Goal: Information Seeking & Learning: Check status

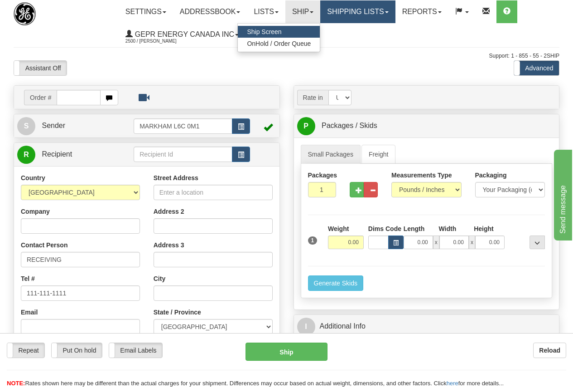
click at [354, 9] on link "Shipping lists" at bounding box center [357, 11] width 75 height 23
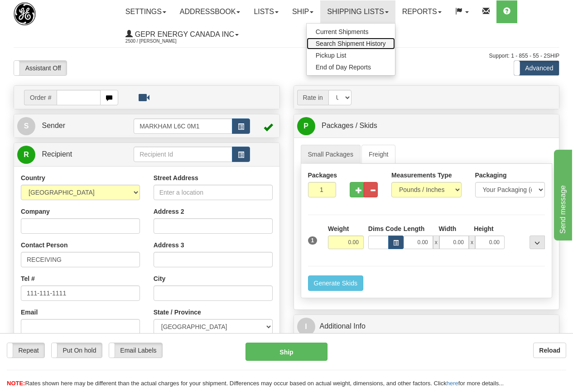
click at [352, 43] on span "Search Shipment History" at bounding box center [351, 43] width 70 height 7
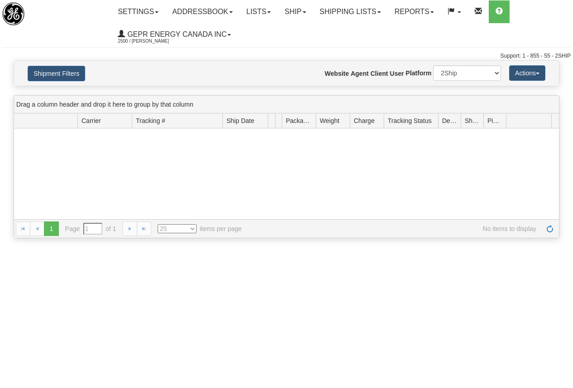
type input "From [DATE] To [DATE]"
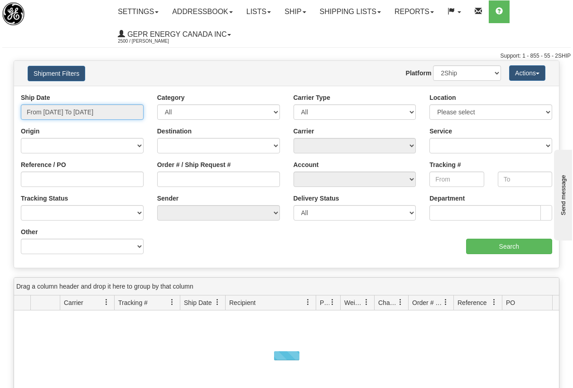
click at [83, 107] on input "From [DATE] To [DATE]" at bounding box center [82, 111] width 123 height 15
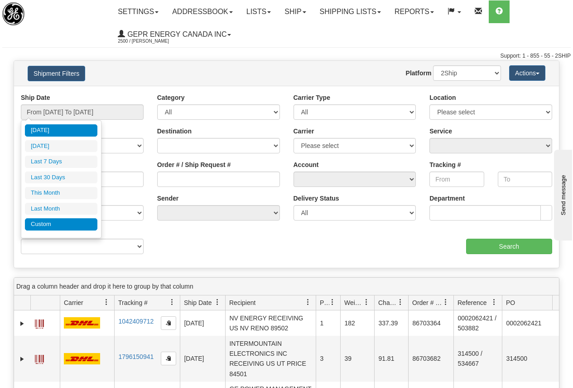
click at [44, 226] on li "Custom" at bounding box center [61, 224] width 73 height 12
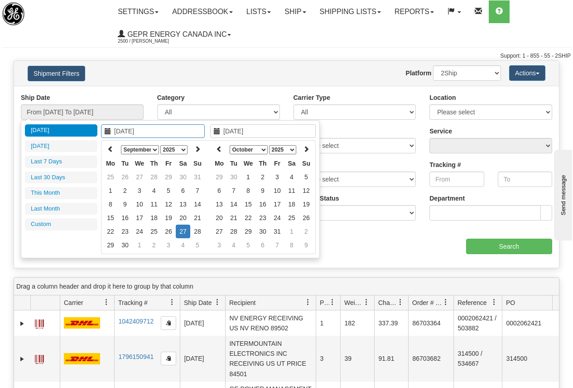
type input "[DATE]"
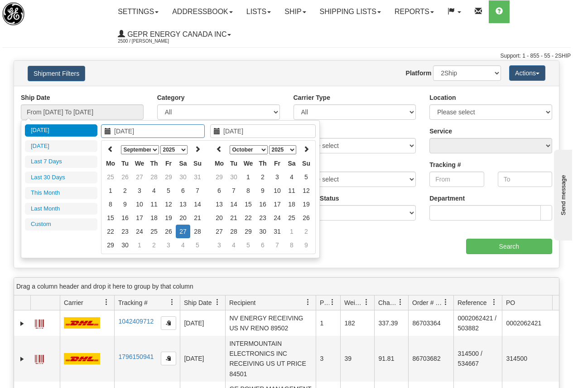
type input "[DATE]"
click at [111, 148] on icon at bounding box center [110, 148] width 6 height 6
type input "[DATE]"
click at [125, 174] on td "1" at bounding box center [125, 177] width 15 height 14
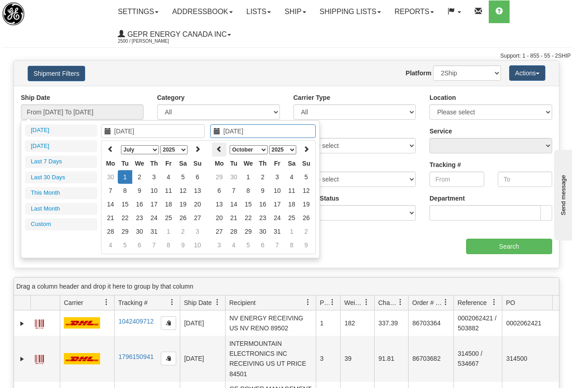
click at [222, 149] on icon at bounding box center [219, 148] width 6 height 6
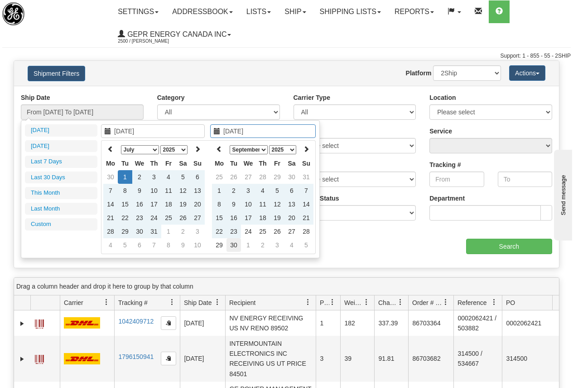
type input "[DATE]"
click at [235, 242] on td "30" at bounding box center [234, 245] width 15 height 14
type input "From [DATE] To [DATE]"
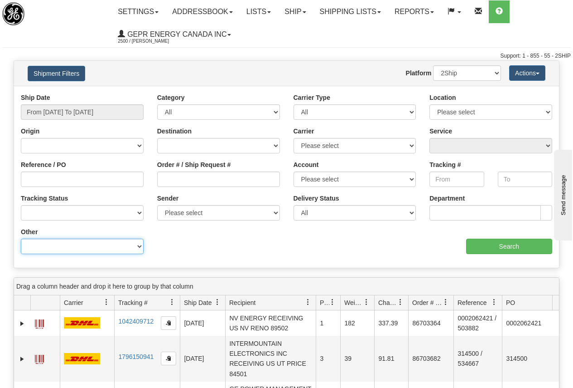
click at [68, 246] on select "Billing Account # Billing Type BOL # (LTL) Commodity Or Documents Consolidation…" at bounding box center [82, 245] width 123 height 15
select select "Recipient_Country"
click at [21, 238] on select "Billing Account # Billing Type BOL # (LTL) Commodity Or Documents Consolidation…" at bounding box center [82, 245] width 123 height 15
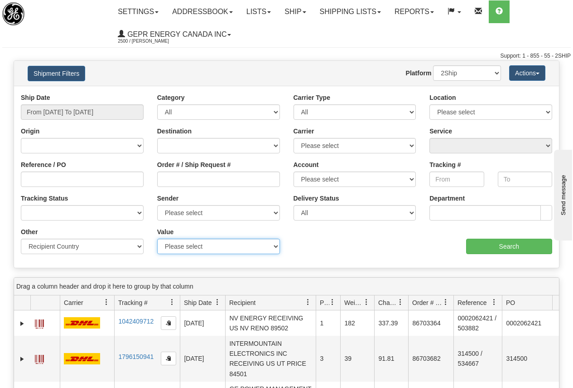
click at [181, 248] on select "Please select A2 - [GEOGRAPHIC_DATA] AD - [GEOGRAPHIC_DATA] [GEOGRAPHIC_DATA] -…" at bounding box center [218, 245] width 123 height 15
select select "ES"
click at [157, 238] on select "Please select A2 - [GEOGRAPHIC_DATA] AD - [GEOGRAPHIC_DATA] [GEOGRAPHIC_DATA] -…" at bounding box center [218, 245] width 123 height 15
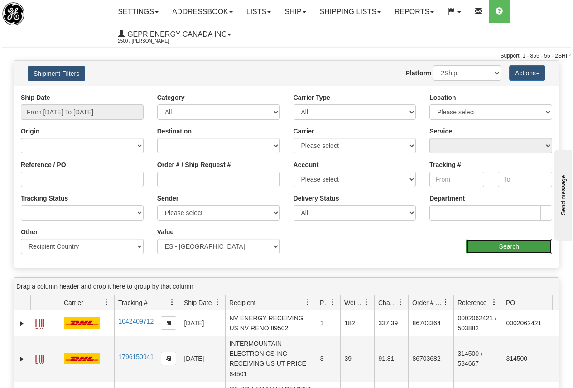
click at [522, 244] on input "Search" at bounding box center [509, 245] width 87 height 15
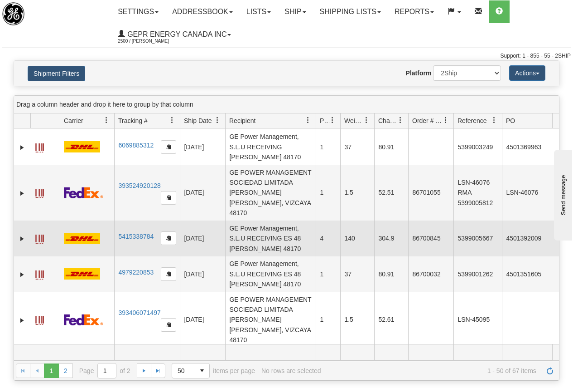
scroll to position [45, 0]
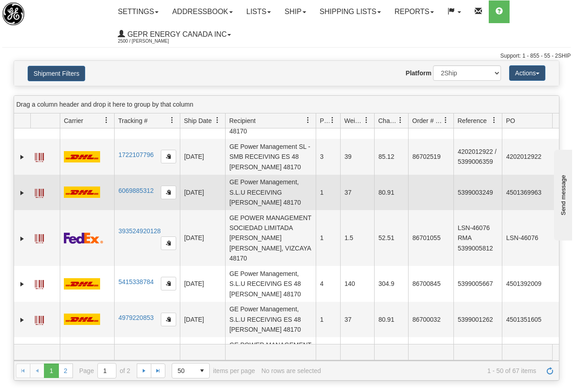
click at [478, 188] on td "5399003249" at bounding box center [478, 191] width 48 height 35
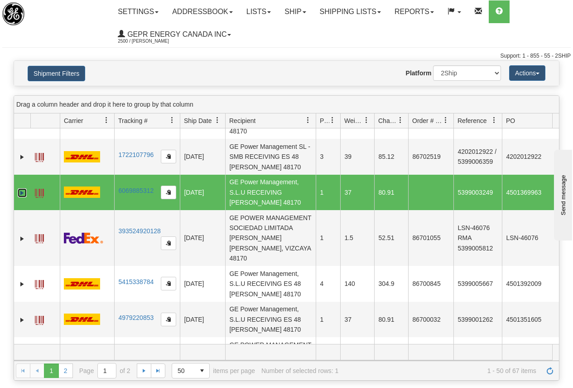
click at [23, 188] on link "Expand" at bounding box center [22, 192] width 9 height 9
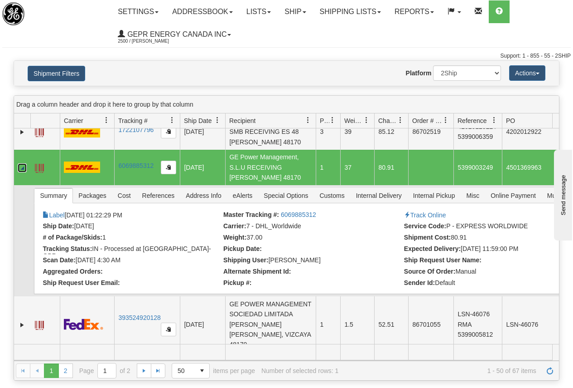
scroll to position [91, 0]
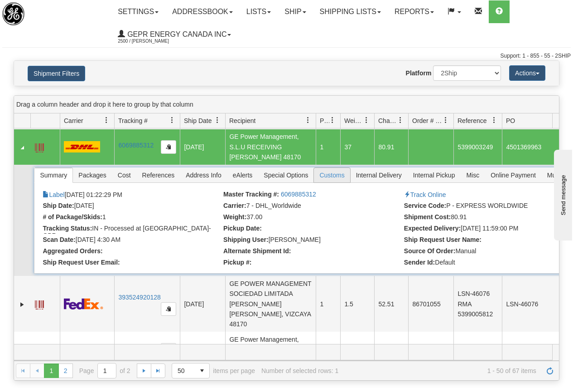
click at [337, 168] on span "Customs" at bounding box center [332, 175] width 36 height 15
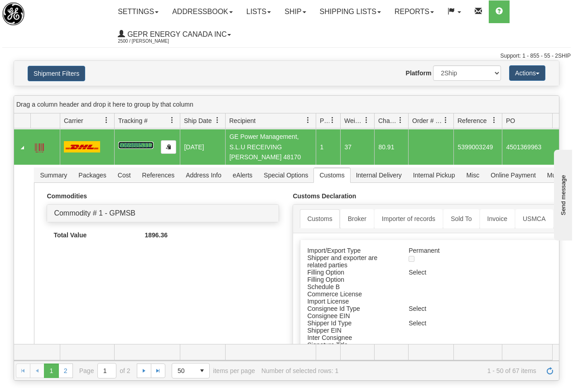
click at [135, 141] on link "6069885312" at bounding box center [135, 144] width 35 height 7
click at [61, 71] on button "Shipment Filters" at bounding box center [57, 73] width 58 height 15
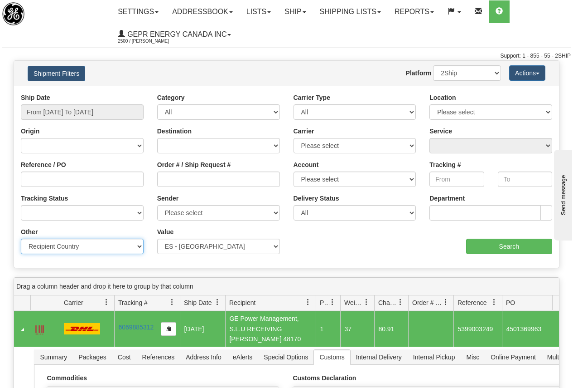
click at [100, 245] on select "Billing Account # Billing Type BOL # (LTL) Commodity Or Documents Consolidation…" at bounding box center [82, 245] width 123 height 15
select select "Recipient_City"
click at [21, 238] on select "Billing Account # Billing Type BOL # (LTL) Commodity Or Documents Consolidation…" at bounding box center [82, 245] width 123 height 15
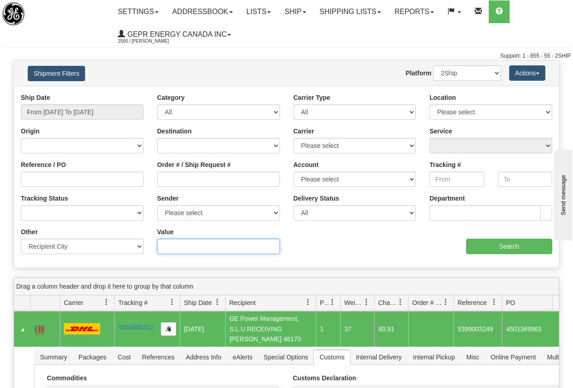
click at [174, 246] on input "Value" at bounding box center [218, 245] width 123 height 15
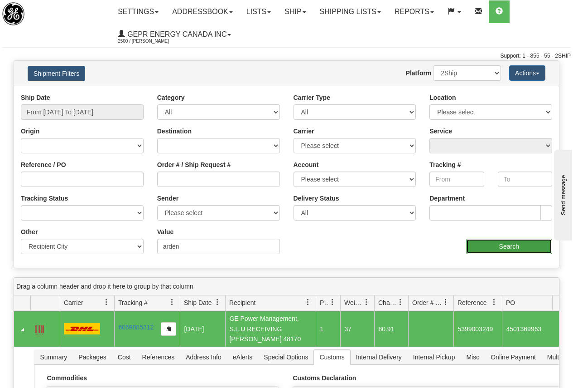
click at [519, 246] on input "Search" at bounding box center [509, 245] width 87 height 15
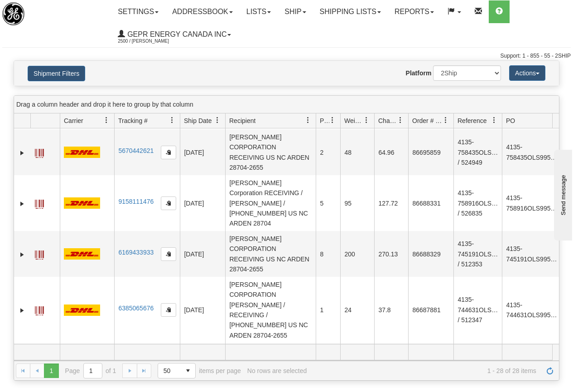
scroll to position [0, 0]
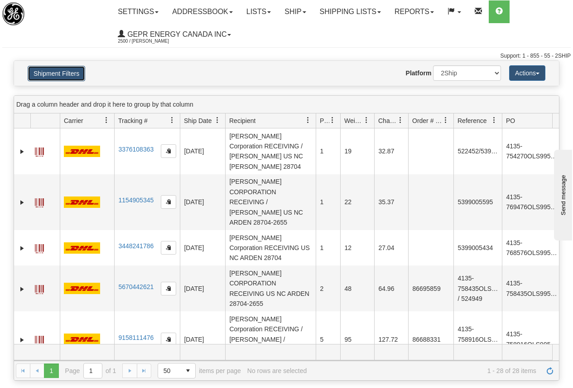
click at [55, 73] on button "Shipment Filters" at bounding box center [57, 73] width 58 height 15
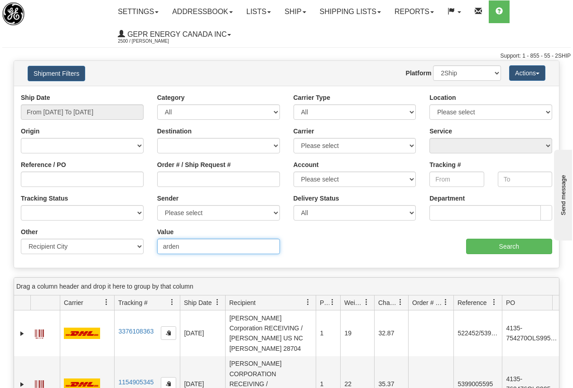
click at [184, 246] on input "arden" at bounding box center [218, 245] width 123 height 15
drag, startPoint x: 188, startPoint y: 244, endPoint x: 160, endPoint y: 249, distance: 28.6
click at [160, 249] on input "arden" at bounding box center [218, 245] width 123 height 15
paste input "HUTHWAITE"
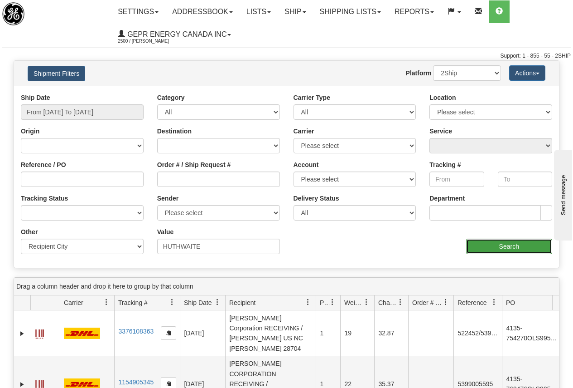
click at [510, 242] on input "Search" at bounding box center [509, 245] width 87 height 15
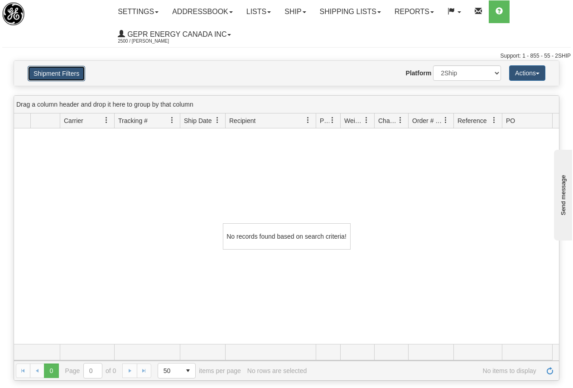
click at [55, 74] on button "Shipment Filters" at bounding box center [57, 73] width 58 height 15
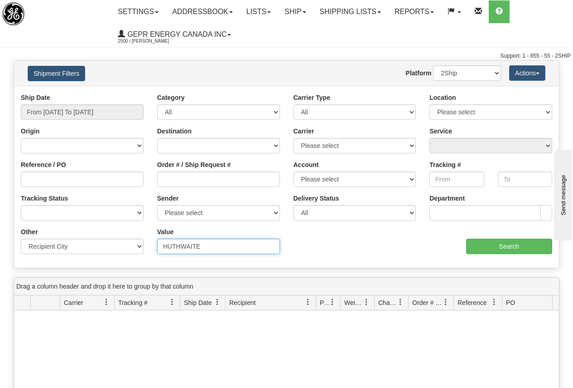
drag, startPoint x: 163, startPoint y: 247, endPoint x: 226, endPoint y: 246, distance: 63.5
click at [226, 246] on input "HUTHWAITE" at bounding box center [218, 245] width 123 height 15
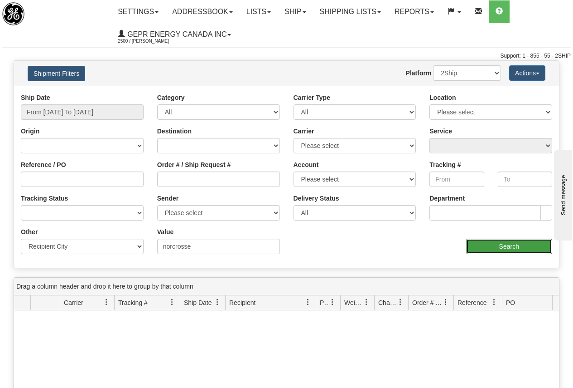
click at [500, 249] on input "Search" at bounding box center [509, 245] width 87 height 15
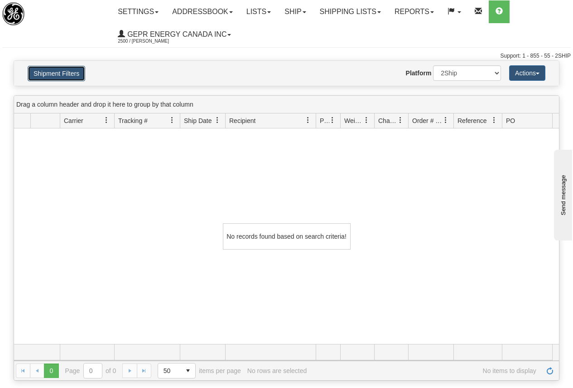
click at [65, 71] on button "Shipment Filters" at bounding box center [57, 73] width 58 height 15
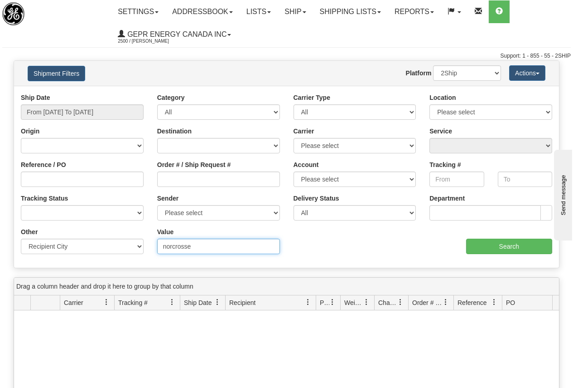
click at [202, 245] on input "norcrosse" at bounding box center [218, 245] width 123 height 15
drag, startPoint x: 210, startPoint y: 245, endPoint x: 135, endPoint y: 239, distance: 75.4
click at [135, 227] on div "Other Billing Account # Billing Type BOL # (LTL) Commodity Or Documents Consoli…" at bounding box center [286, 227] width 545 height 0
paste input "NORCROSS"
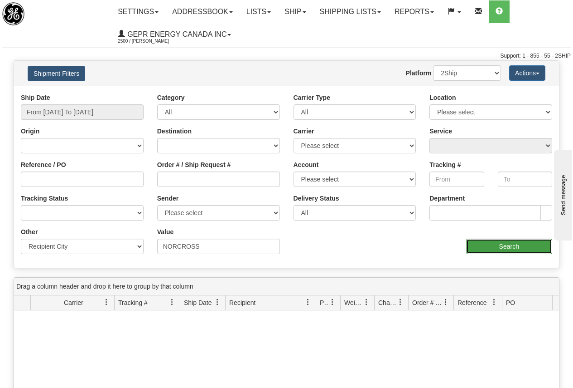
click at [511, 246] on input "Search" at bounding box center [509, 245] width 87 height 15
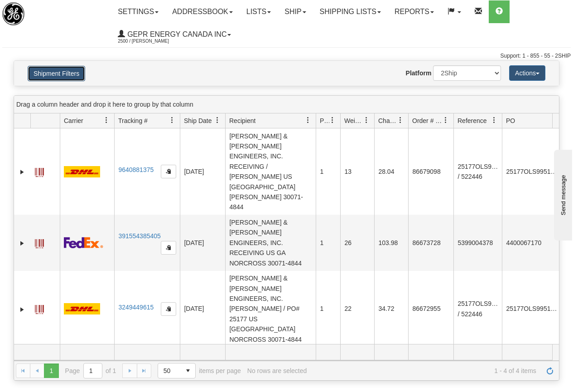
click at [53, 74] on button "Shipment Filters" at bounding box center [57, 73] width 58 height 15
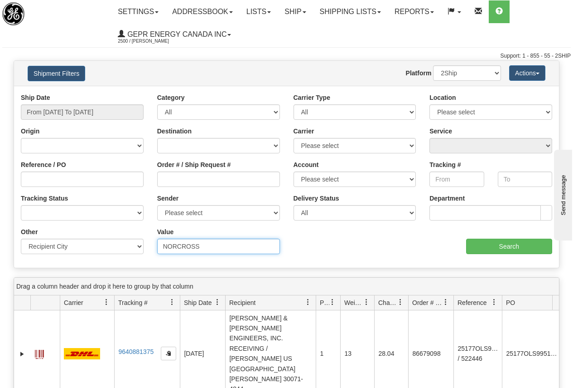
drag, startPoint x: 163, startPoint y: 245, endPoint x: 222, endPoint y: 249, distance: 59.1
click at [222, 249] on input "NORCROSS" at bounding box center [218, 245] width 123 height 15
paste input "CAPE GIRARDEAU"
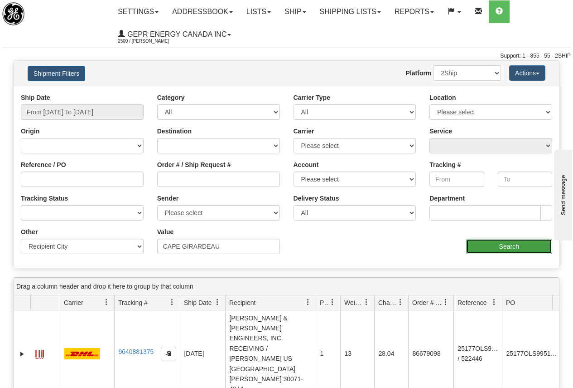
click at [505, 246] on input "Search" at bounding box center [509, 245] width 87 height 15
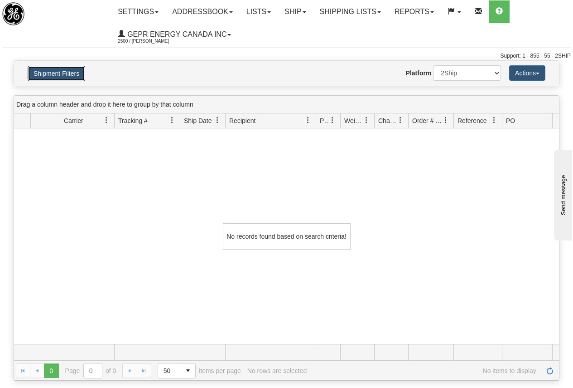
click at [67, 70] on button "Shipment Filters" at bounding box center [57, 73] width 58 height 15
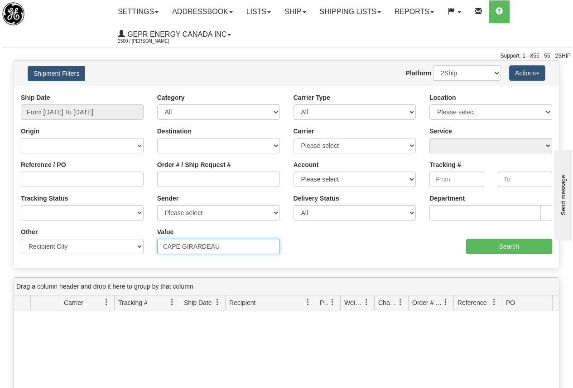
drag, startPoint x: 163, startPoint y: 247, endPoint x: 249, endPoint y: 247, distance: 86.1
click at [249, 247] on input "CAPE GIRARDEAU" at bounding box center [218, 245] width 123 height 15
paste input "[GEOGRAPHIC_DATA]"
type input "[GEOGRAPHIC_DATA]"
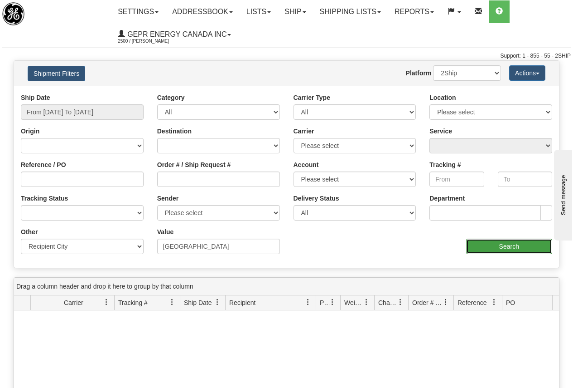
click at [508, 243] on input "Search" at bounding box center [509, 245] width 87 height 15
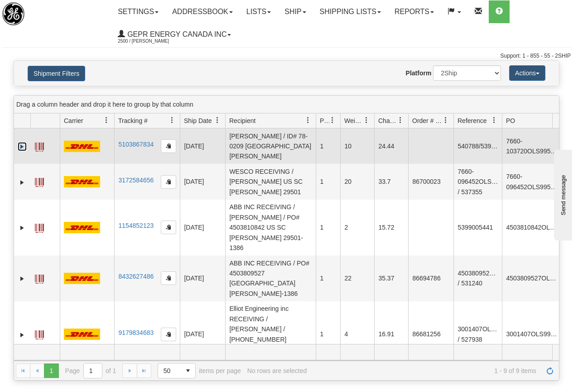
click at [22, 144] on link "Expand" at bounding box center [22, 146] width 9 height 9
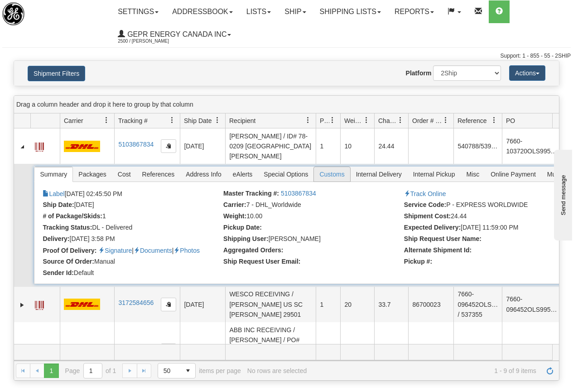
click at [331, 171] on span "Customs" at bounding box center [332, 174] width 36 height 15
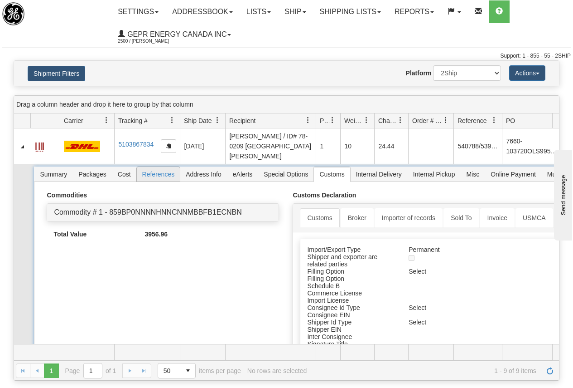
click at [160, 174] on span "References" at bounding box center [159, 174] width 44 height 15
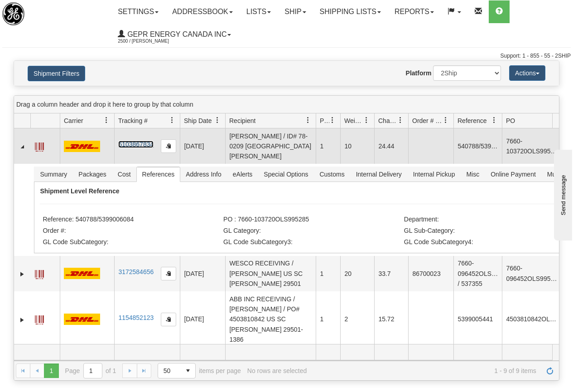
click at [136, 142] on link "5103867834" at bounding box center [135, 144] width 35 height 7
